Goal: Find specific page/section: Find specific page/section

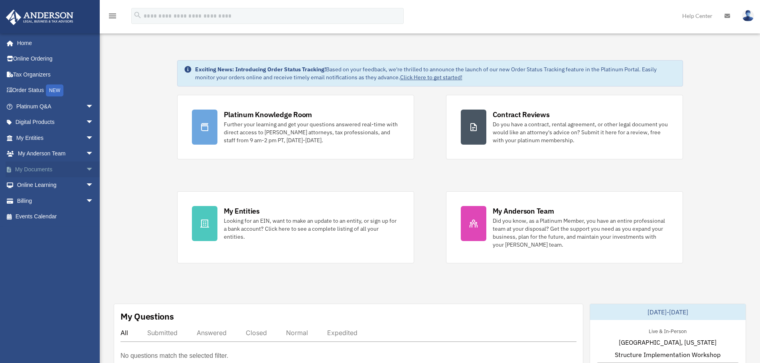
click at [30, 172] on link "My Documents arrow_drop_down" at bounding box center [56, 169] width 100 height 16
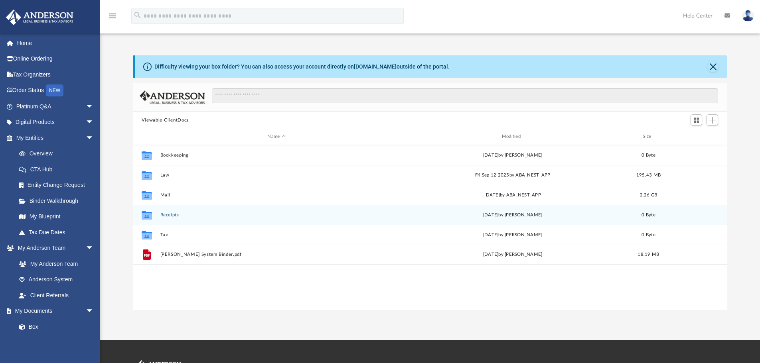
scroll to position [175, 588]
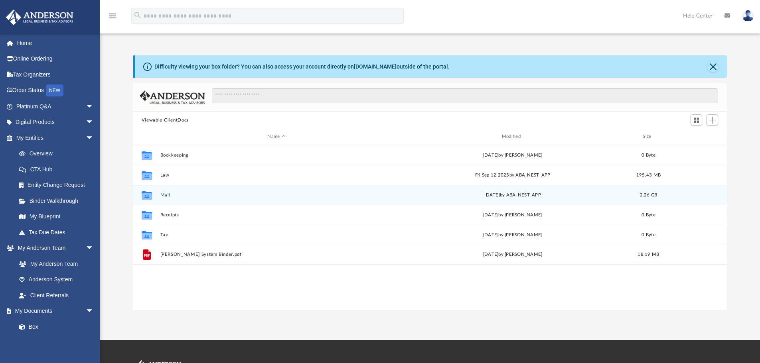
click at [155, 193] on div "Collaborated Folder" at bounding box center [147, 195] width 20 height 13
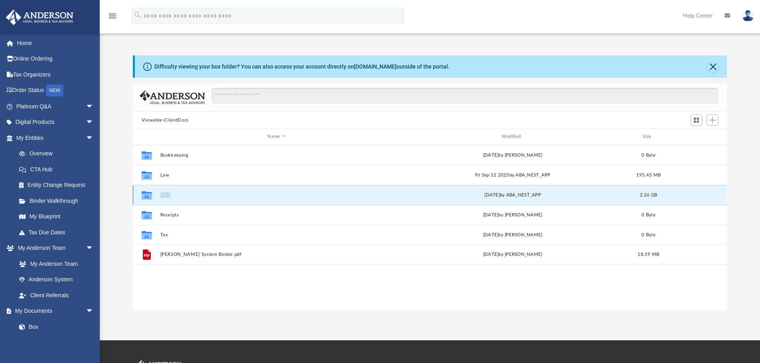
click at [155, 193] on div "Collaborated Folder" at bounding box center [147, 195] width 20 height 13
click at [163, 195] on button "Mail" at bounding box center [276, 195] width 232 height 5
click at [146, 303] on div "Collaborated Folder Bookkeeping Wed Sep 29 2021 by Nichole Thompson 0 Byte Coll…" at bounding box center [430, 227] width 594 height 165
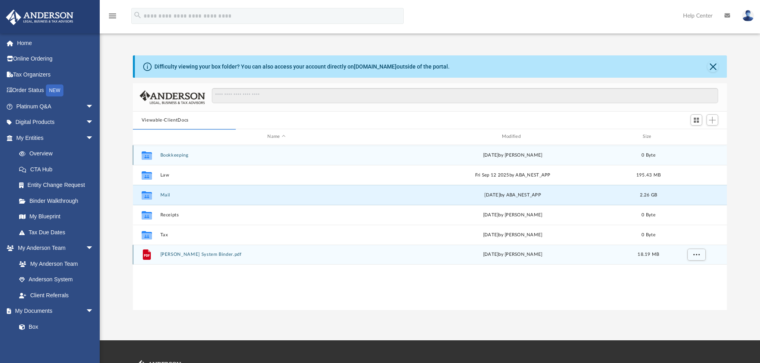
scroll to position [151, 588]
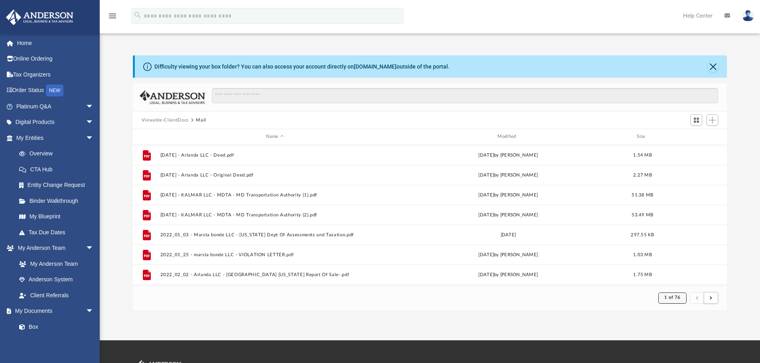
click at [678, 299] on span "1 of 76" at bounding box center [672, 297] width 16 height 4
click at [676, 276] on li "76" at bounding box center [679, 278] width 6 height 8
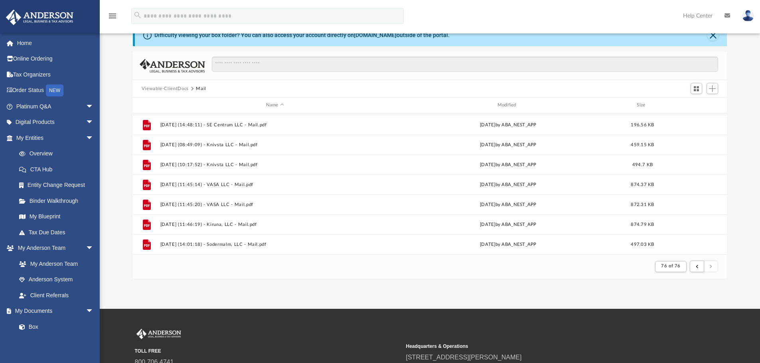
scroll to position [318, 0]
